Goal: Task Accomplishment & Management: Use online tool/utility

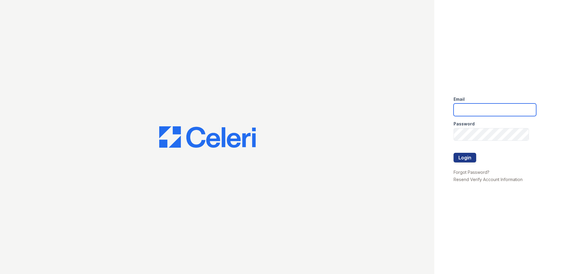
type input "[EMAIL_ADDRESS][DOMAIN_NAME]"
click at [462, 158] on button "Login" at bounding box center [464, 158] width 23 height 10
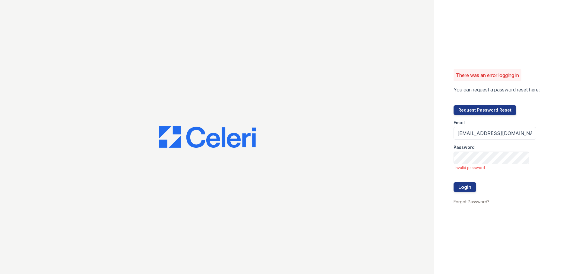
click at [476, 109] on button "Request Password Reset" at bounding box center [484, 110] width 63 height 10
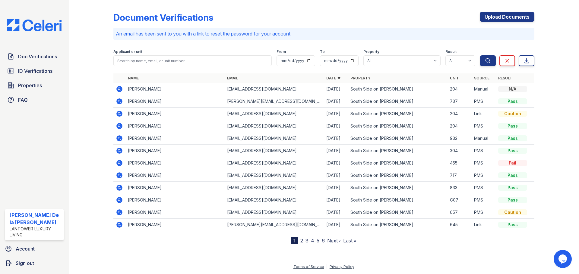
click at [302, 242] on link "2" at bounding box center [301, 241] width 3 height 6
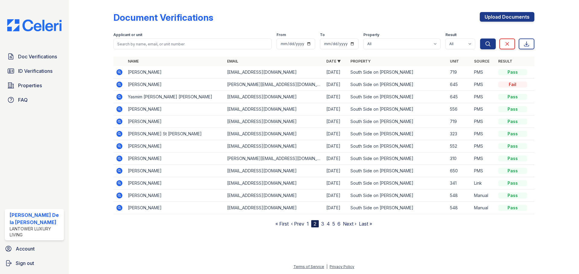
click at [306, 224] on link "1" at bounding box center [307, 224] width 2 height 6
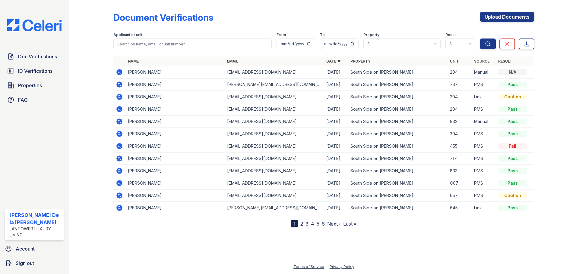
click at [24, 71] on span "ID Verifications" at bounding box center [35, 70] width 34 height 7
